Goal: Book appointment/travel/reservation

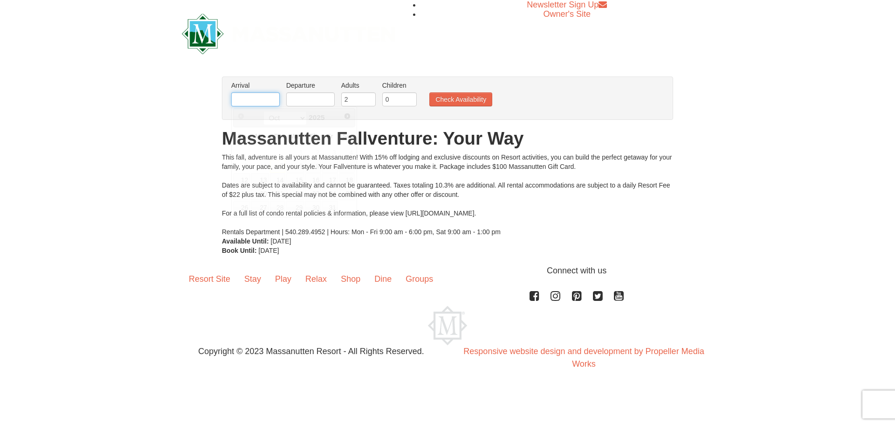
click at [258, 102] on input "text" at bounding box center [255, 99] width 48 height 14
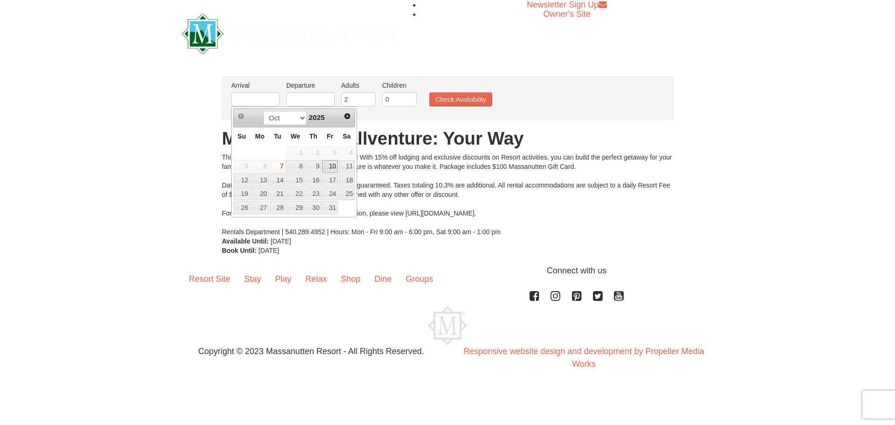
click at [330, 167] on link "10" at bounding box center [330, 166] width 16 height 13
type input "[DATE]"
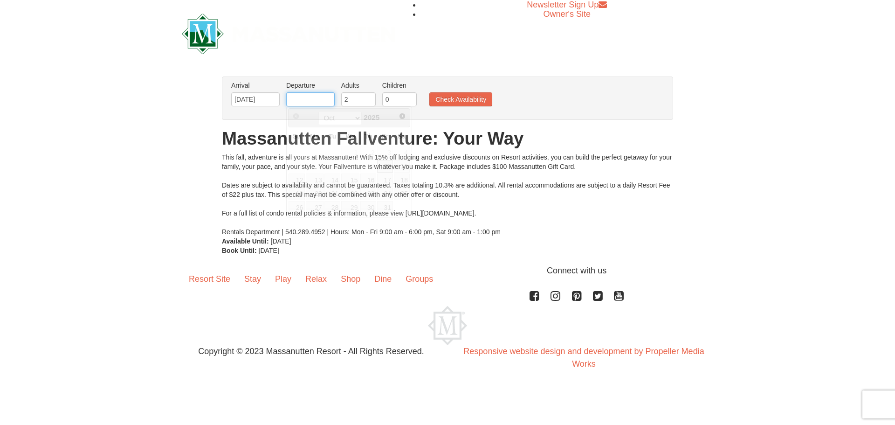
click at [317, 99] on input "text" at bounding box center [310, 99] width 48 height 14
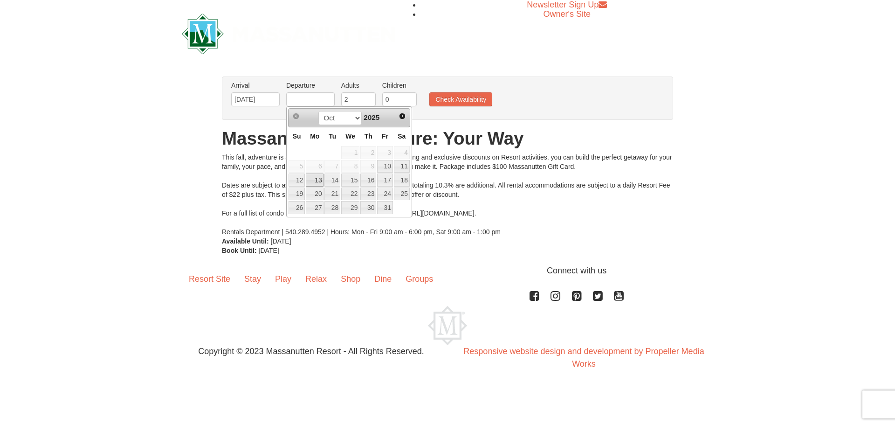
click at [316, 182] on link "13" at bounding box center [315, 179] width 18 height 13
type input "[DATE]"
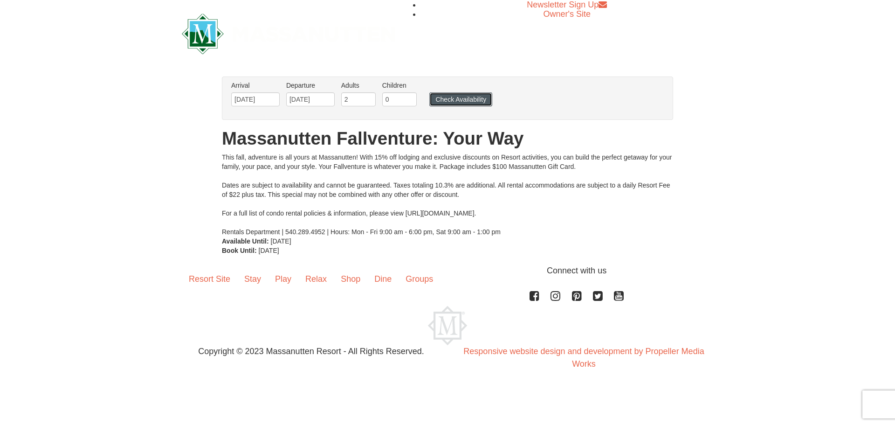
click at [463, 99] on button "Check Availability" at bounding box center [460, 99] width 63 height 14
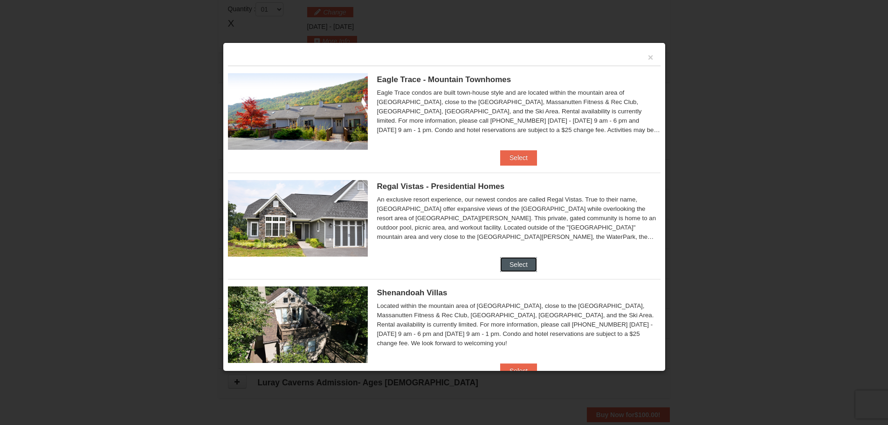
click at [508, 263] on button "Select" at bounding box center [518, 264] width 37 height 15
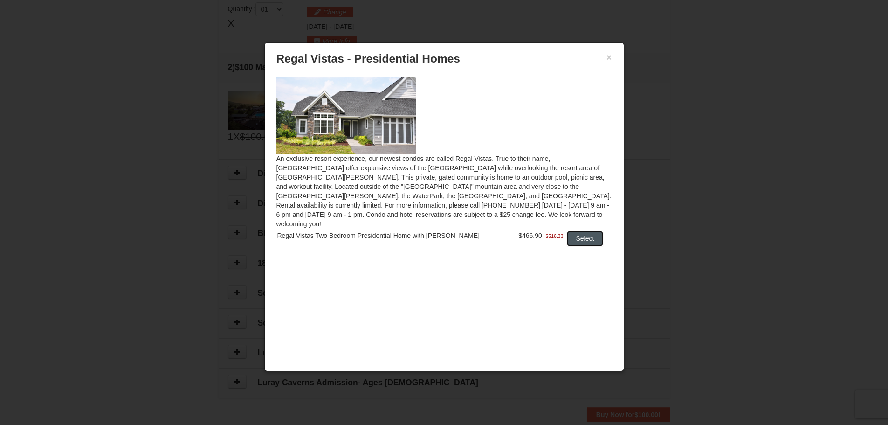
click at [576, 231] on button "Select" at bounding box center [585, 238] width 37 height 15
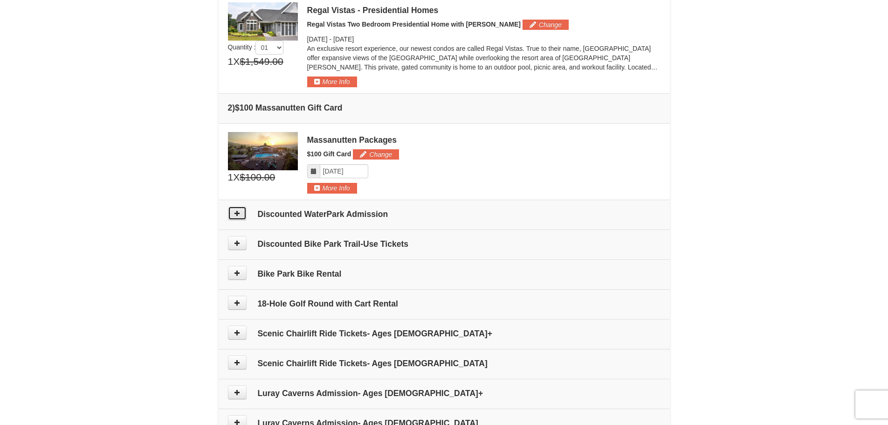
click at [237, 215] on icon at bounding box center [237, 213] width 7 height 7
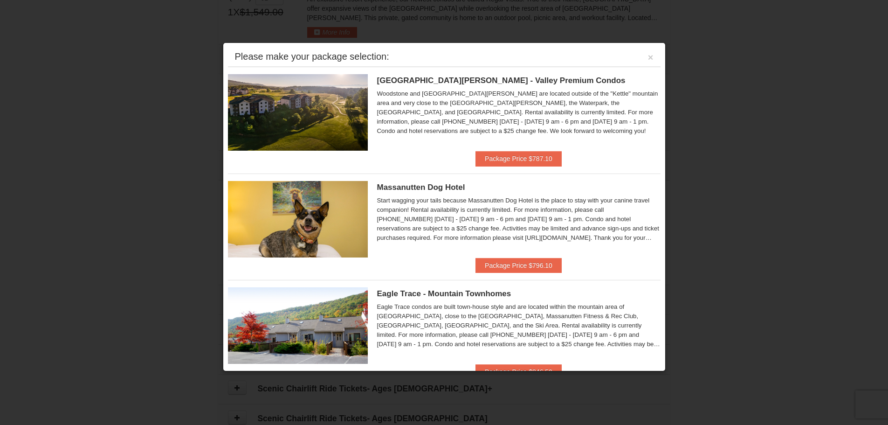
scroll to position [474, 0]
click at [495, 155] on button "Package Price $787.10" at bounding box center [519, 158] width 86 height 15
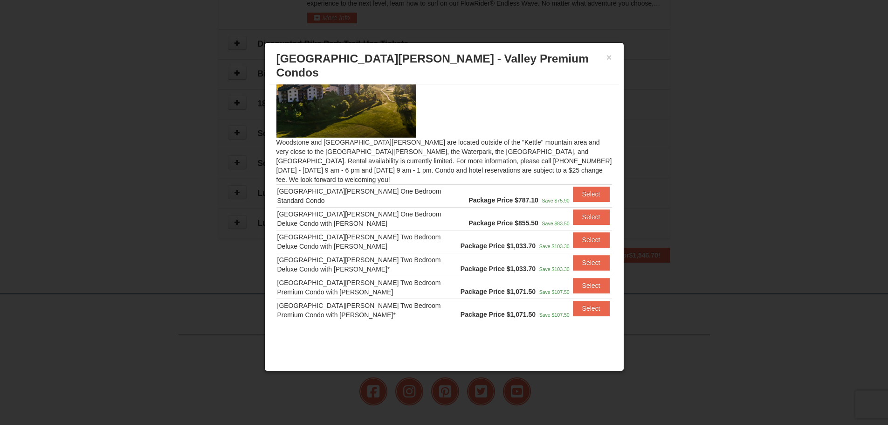
scroll to position [614, 0]
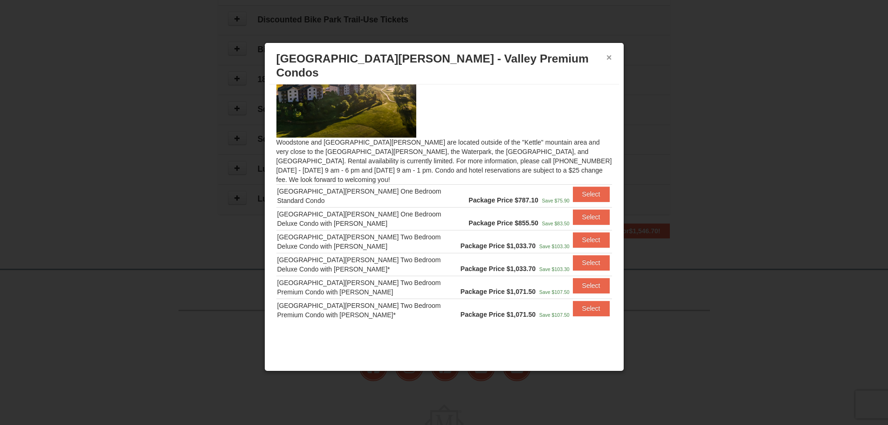
click at [611, 59] on button "×" at bounding box center [610, 57] width 6 height 9
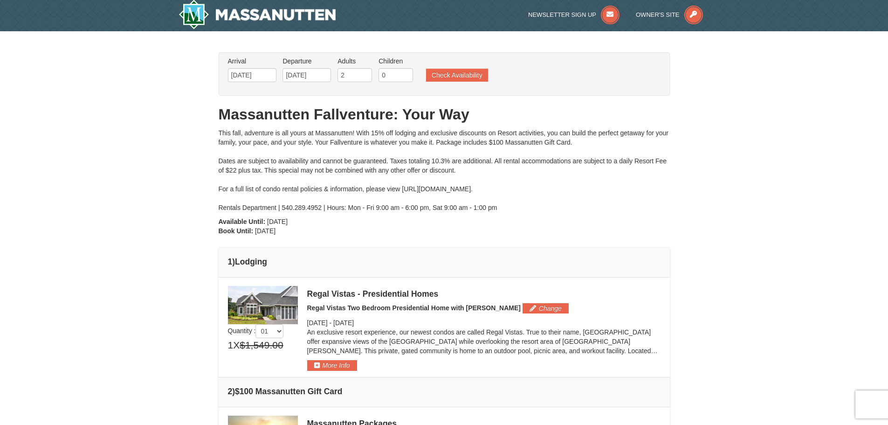
scroll to position [0, 0]
